Goal: Information Seeking & Learning: Learn about a topic

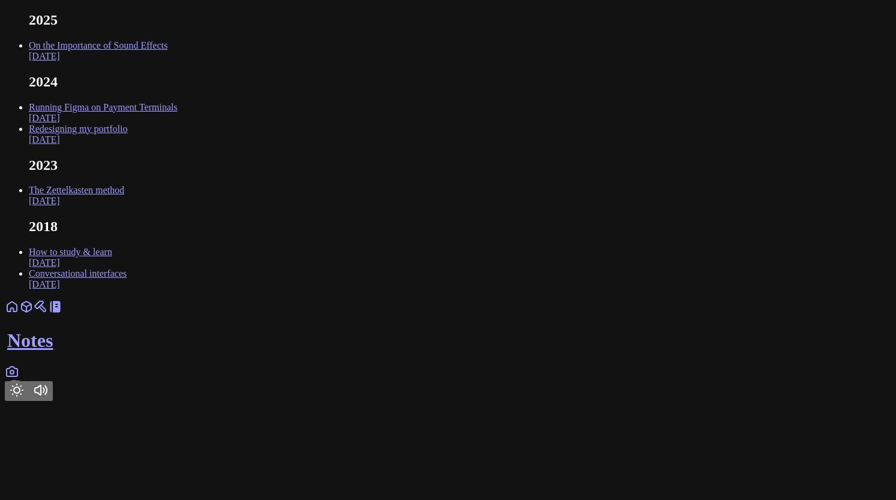
click at [168, 61] on link "On the Importance of Sound Effects [DATE]" at bounding box center [98, 50] width 139 height 21
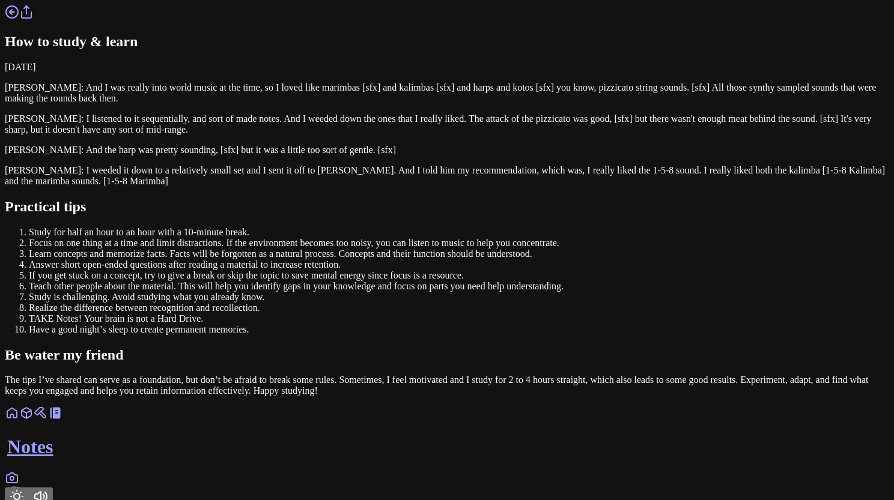
click at [23, 491] on icon "Toggle Theme" at bounding box center [17, 497] width 12 height 12
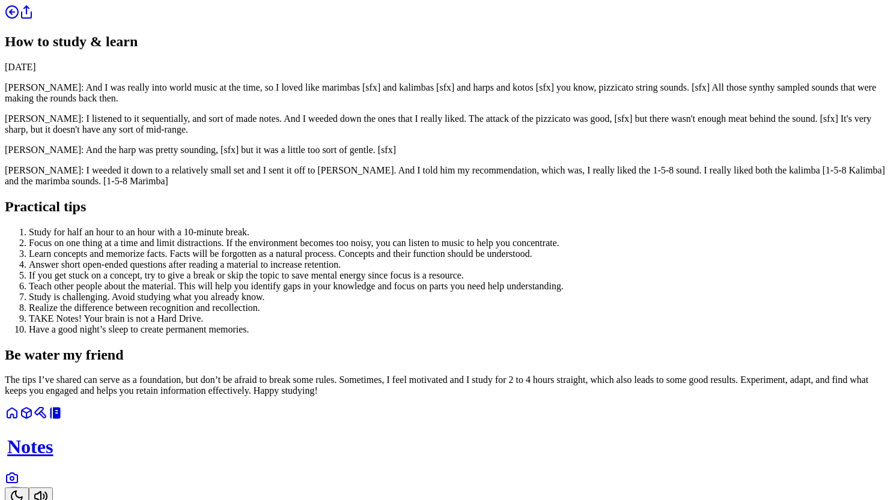
click at [24, 490] on icon "Toggle Theme" at bounding box center [17, 497] width 14 height 14
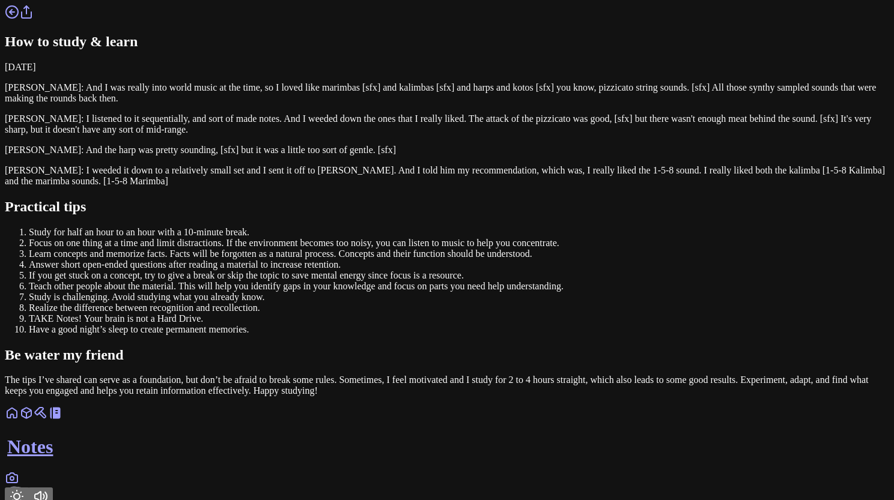
click at [19, 422] on link at bounding box center [12, 417] width 14 height 10
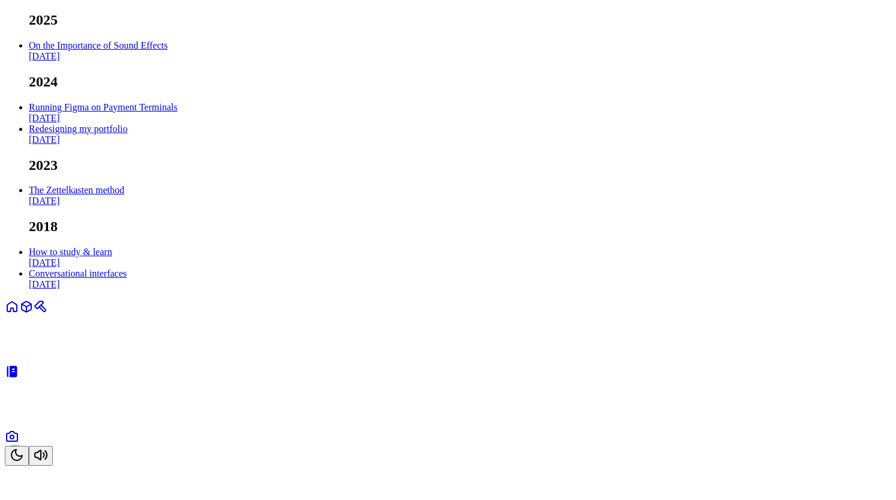
click at [19, 446] on link at bounding box center [12, 440] width 14 height 10
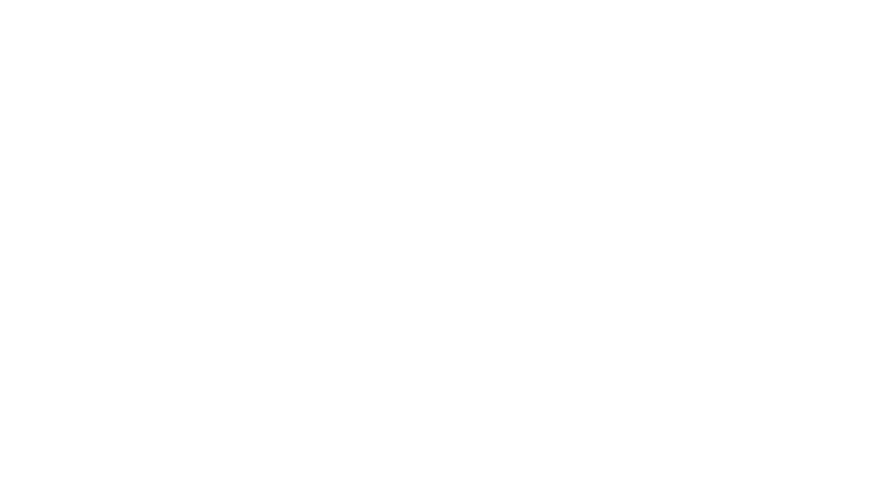
scroll to position [4930, 0]
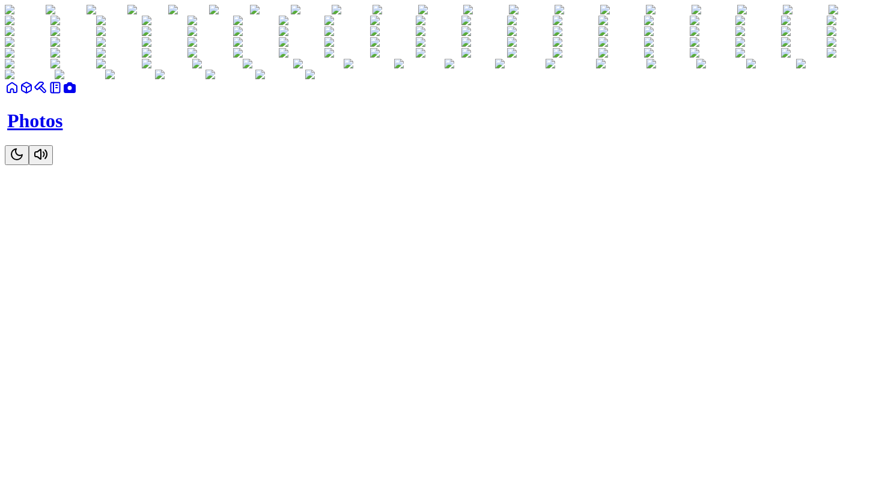
click at [62, 97] on link at bounding box center [55, 91] width 14 height 10
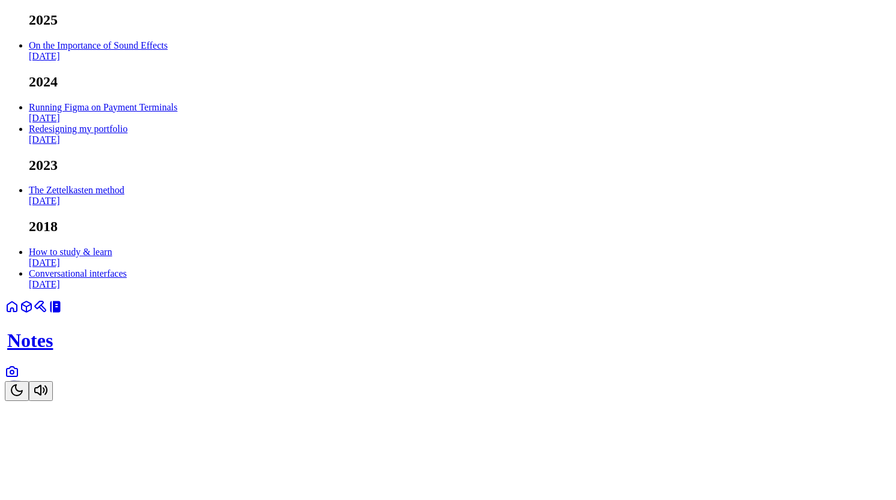
click at [43, 309] on icon at bounding box center [39, 305] width 8 height 7
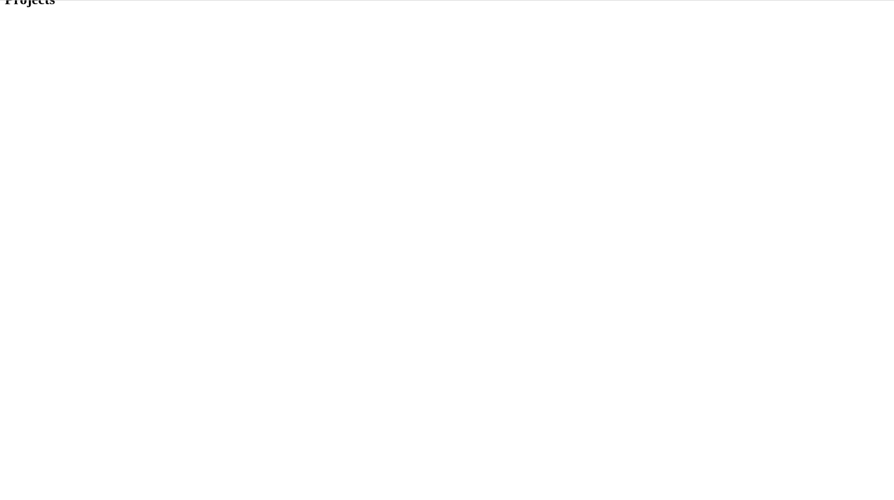
scroll to position [22, 0]
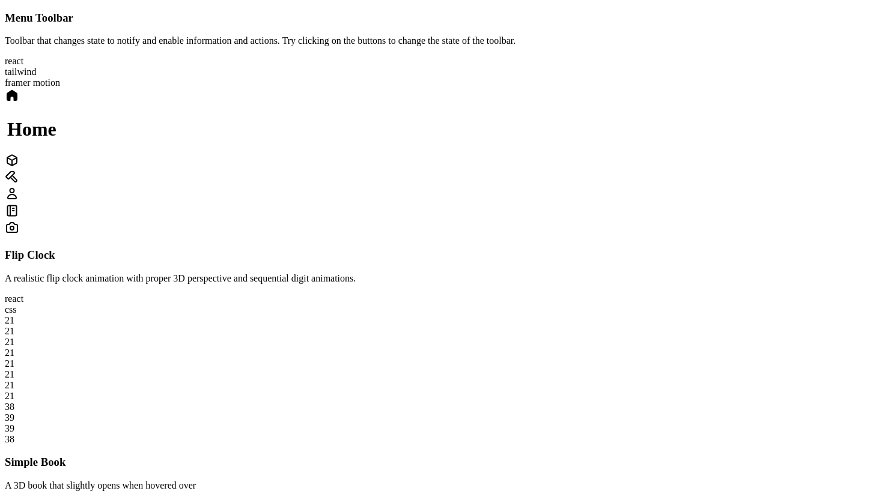
click at [599, 204] on div at bounding box center [447, 195] width 884 height 17
click at [621, 214] on div at bounding box center [447, 212] width 884 height 17
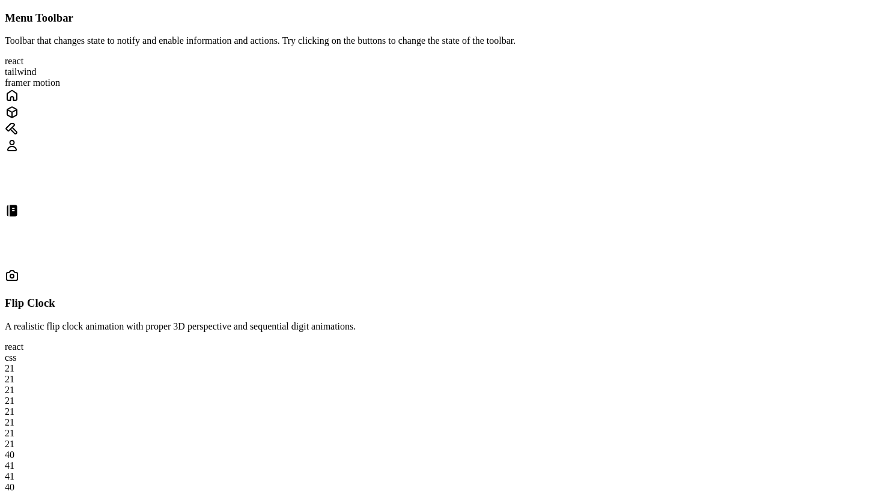
click at [19, 268] on icon at bounding box center [12, 275] width 14 height 14
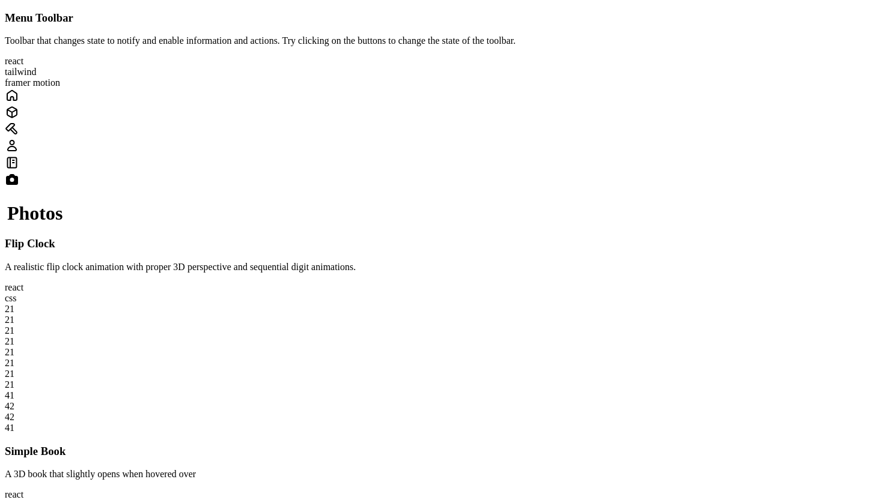
click at [19, 136] on icon at bounding box center [12, 129] width 14 height 14
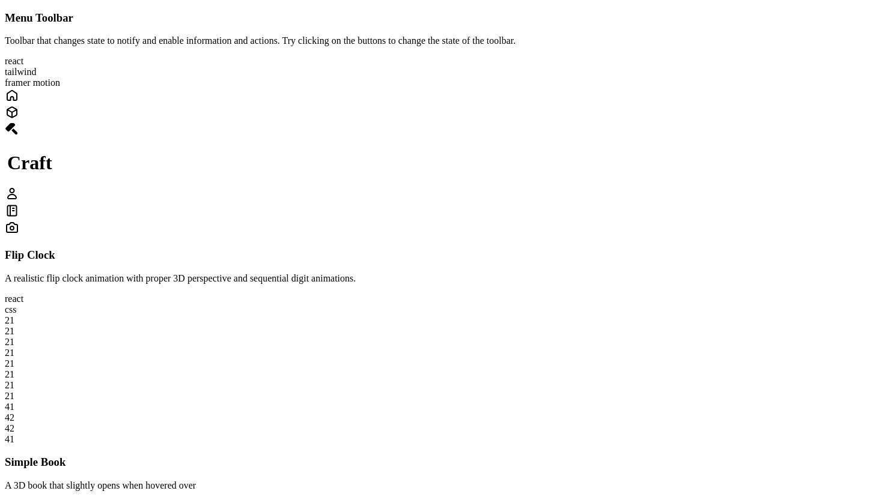
click at [598, 233] on div "Craft" at bounding box center [447, 162] width 884 height 149
click at [19, 201] on icon at bounding box center [12, 194] width 14 height 14
click at [496, 105] on div at bounding box center [447, 96] width 884 height 17
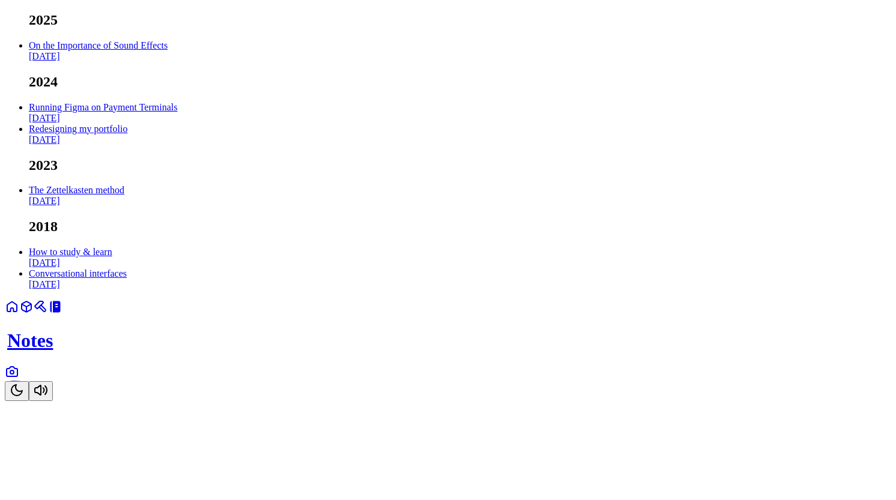
click at [168, 61] on link "On the Importance of Sound Effects [DATE]" at bounding box center [98, 50] width 139 height 21
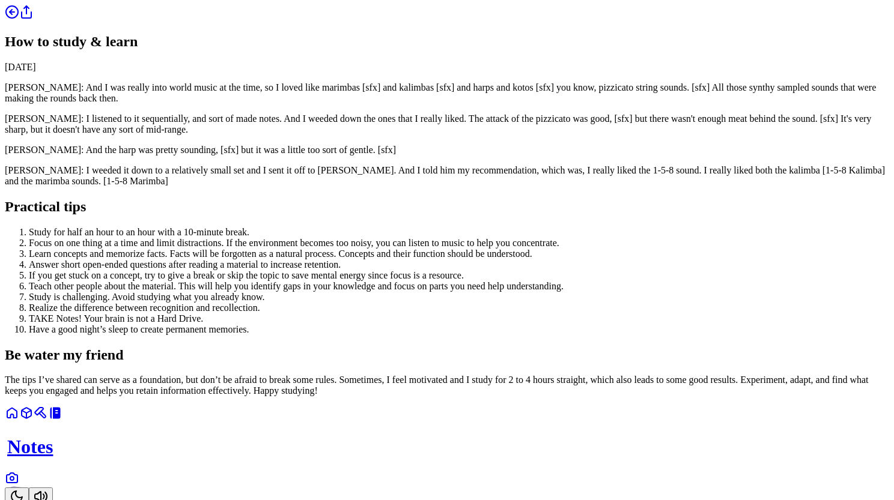
click at [19, 422] on link at bounding box center [12, 417] width 14 height 10
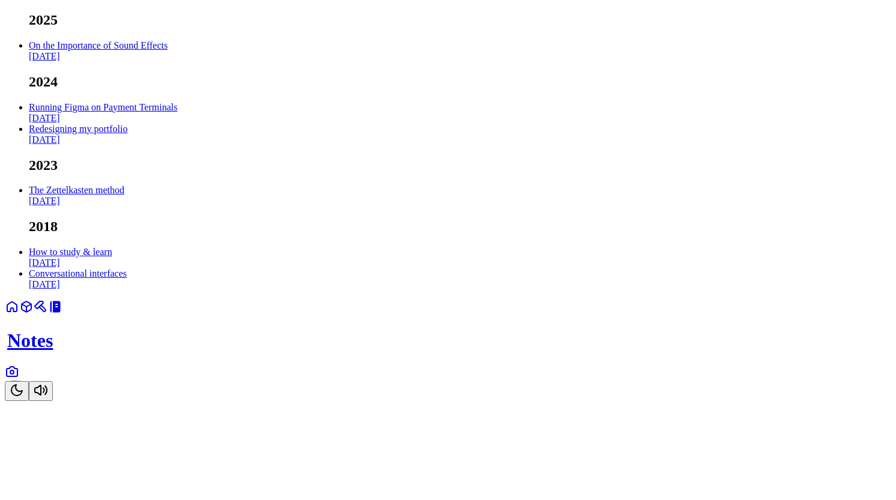
click at [168, 61] on link "On the Importance of Sound Effects [DATE]" at bounding box center [98, 50] width 139 height 21
